Goal: Task Accomplishment & Management: Use online tool/utility

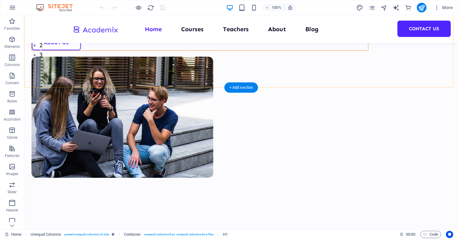
scroll to position [179, 0]
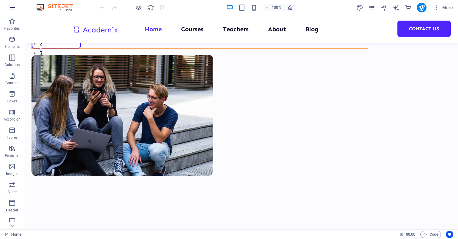
click at [10, 8] on icon "button" at bounding box center [12, 7] width 7 height 7
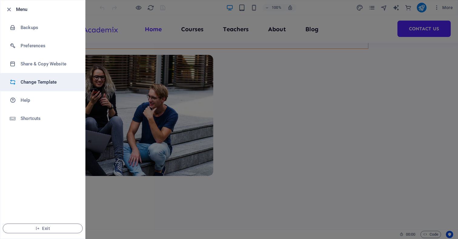
click at [39, 82] on h6 "Change Template" at bounding box center [49, 82] width 56 height 7
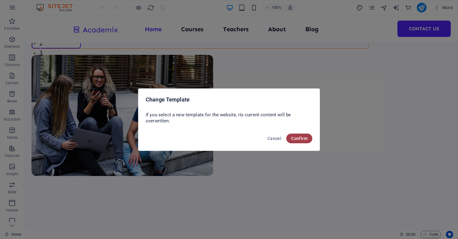
click at [295, 135] on button "Confirm" at bounding box center [299, 139] width 26 height 10
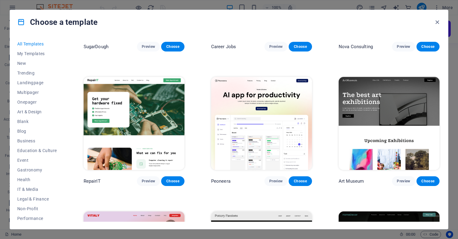
scroll to position [100, 0]
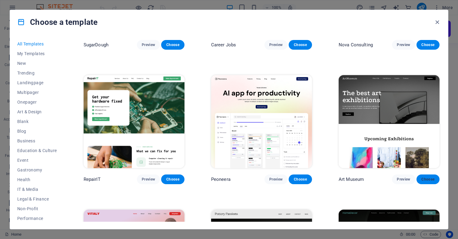
click at [432, 177] on span "Choose" at bounding box center [428, 179] width 13 height 5
